Goal: Transaction & Acquisition: Purchase product/service

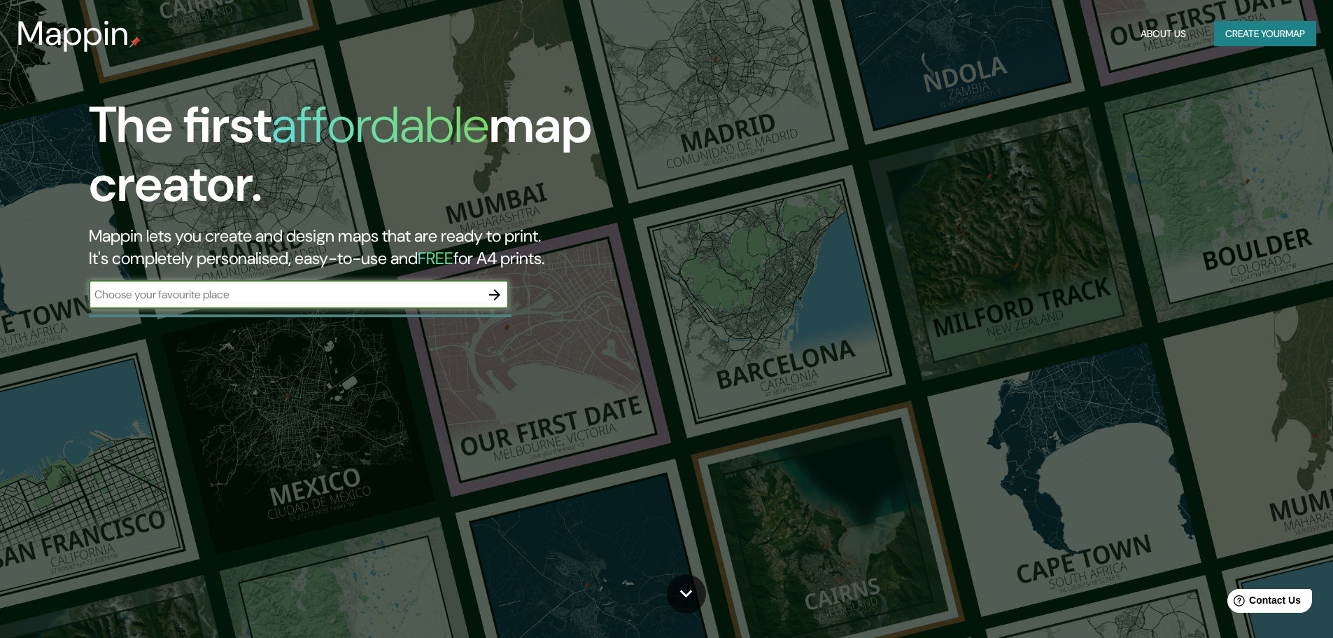
click at [498, 314] on div at bounding box center [300, 315] width 423 height 3
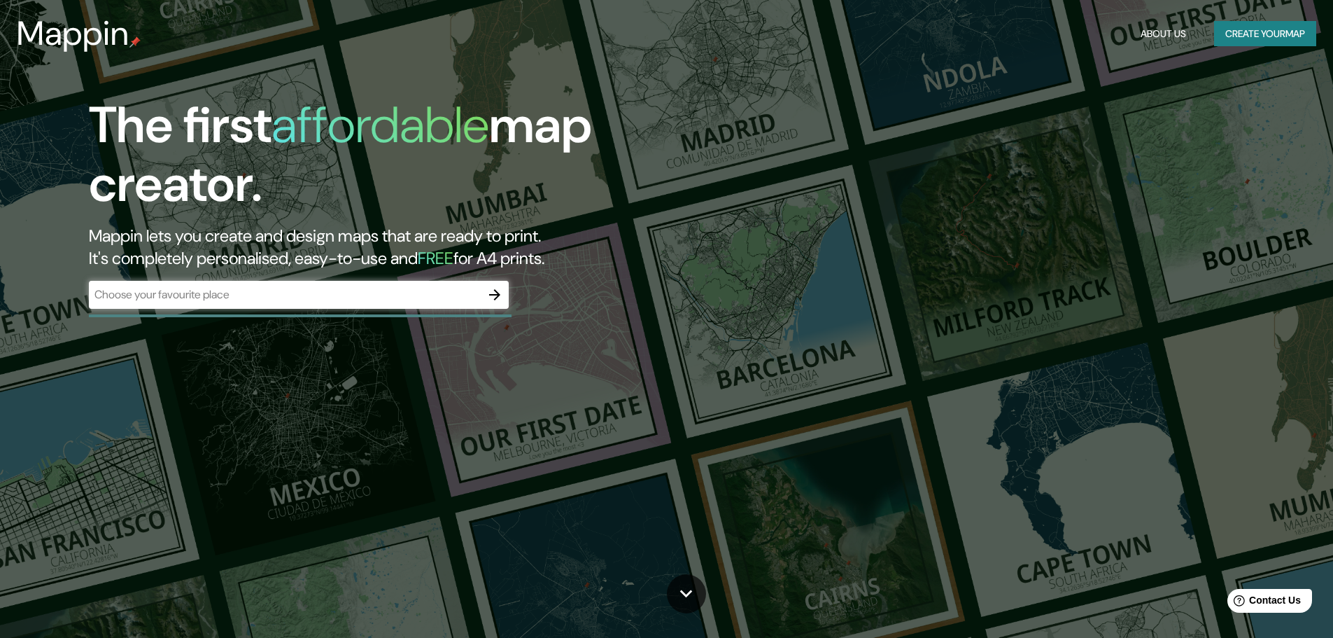
click at [493, 293] on icon "button" at bounding box center [494, 294] width 17 height 17
click at [248, 283] on div "​" at bounding box center [299, 295] width 420 height 28
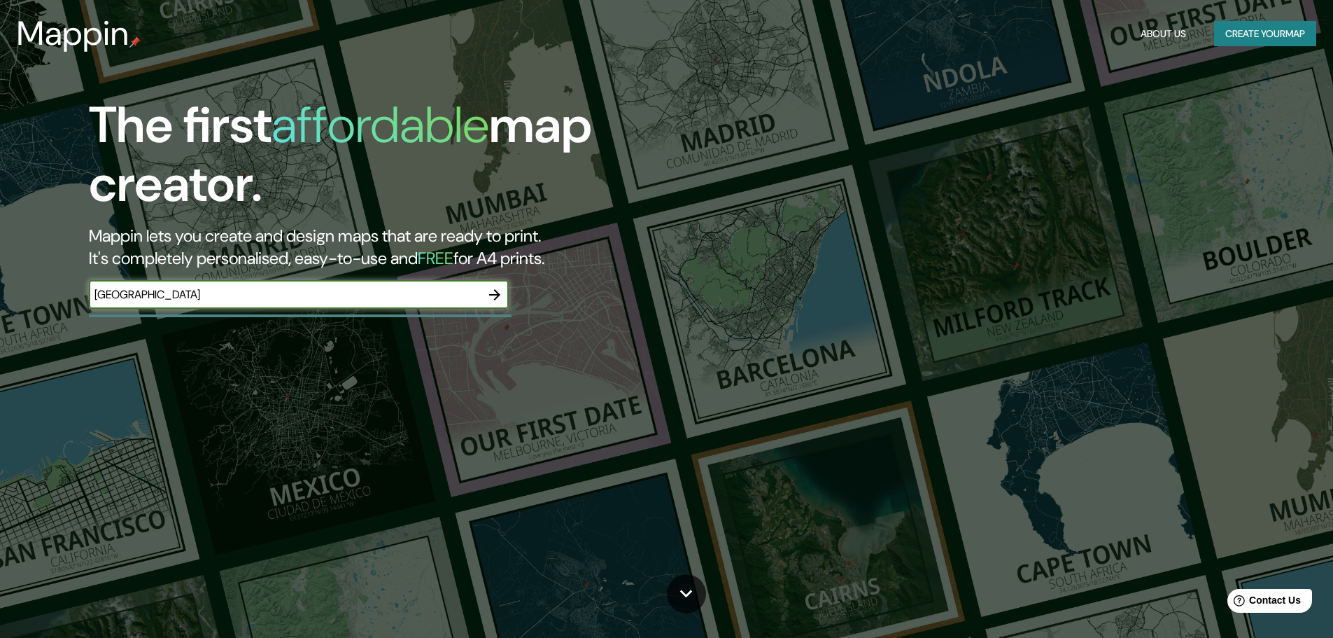
type input "[GEOGRAPHIC_DATA]"
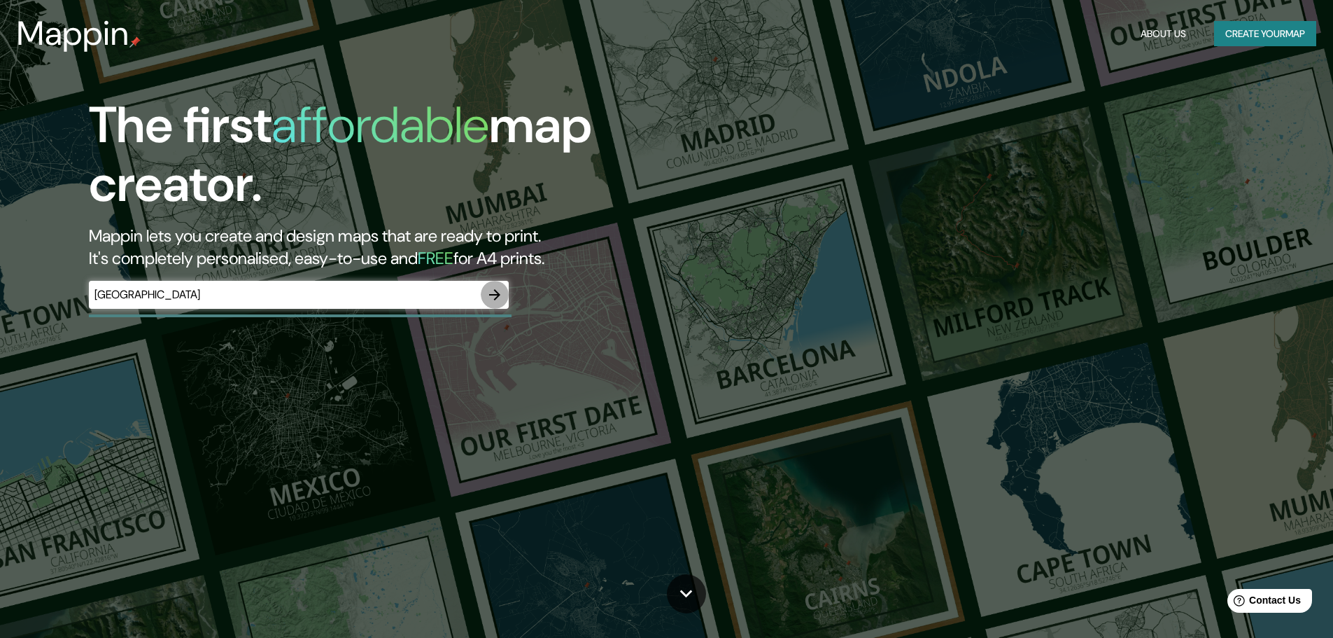
click at [494, 296] on icon "button" at bounding box center [494, 294] width 17 height 17
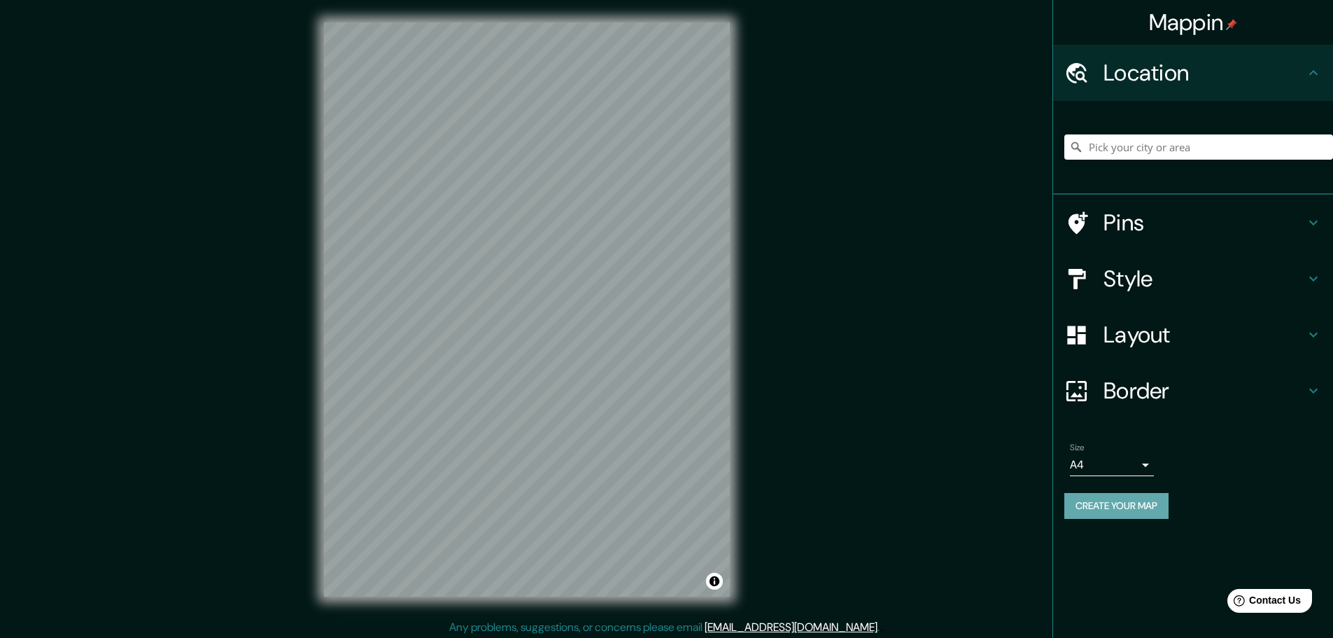
click at [1156, 510] on button "Create your map" at bounding box center [1117, 506] width 104 height 26
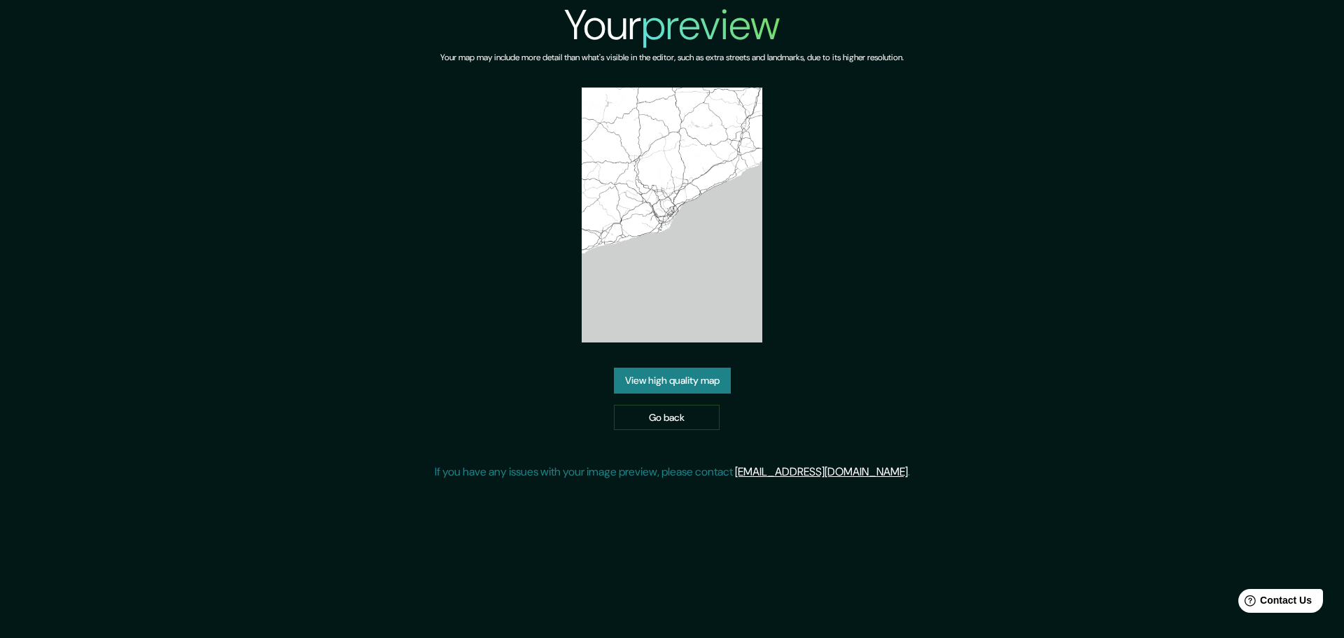
click at [665, 191] on img at bounding box center [672, 214] width 181 height 255
